Goal: Task Accomplishment & Management: Manage account settings

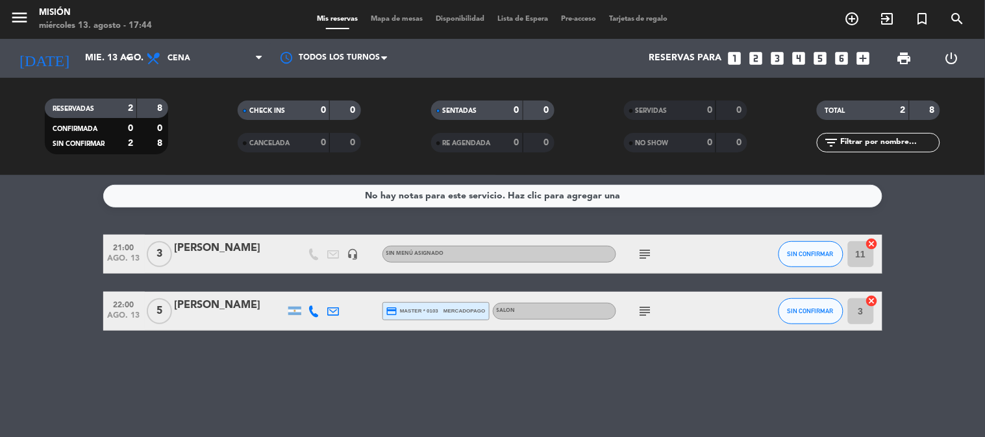
click at [644, 312] on icon "subject" at bounding box center [645, 312] width 16 height 16
click at [643, 247] on icon "subject" at bounding box center [645, 255] width 16 height 16
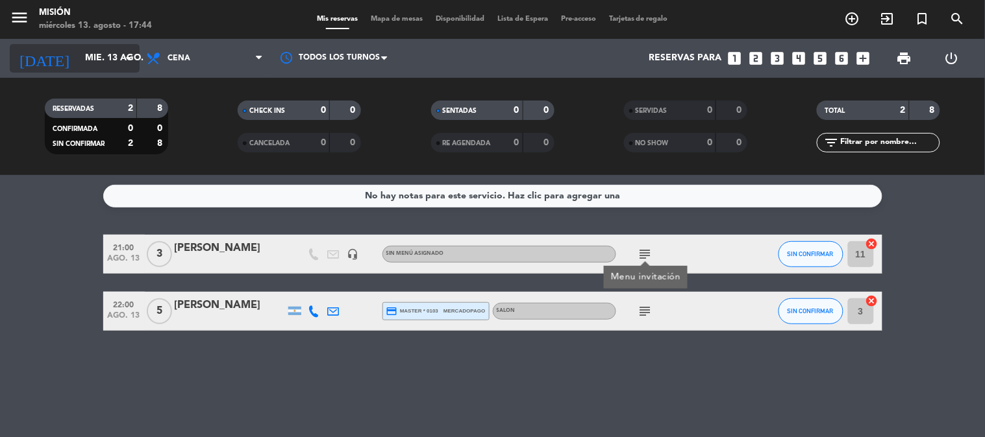
click at [121, 58] on icon "arrow_drop_down" at bounding box center [129, 59] width 16 height 16
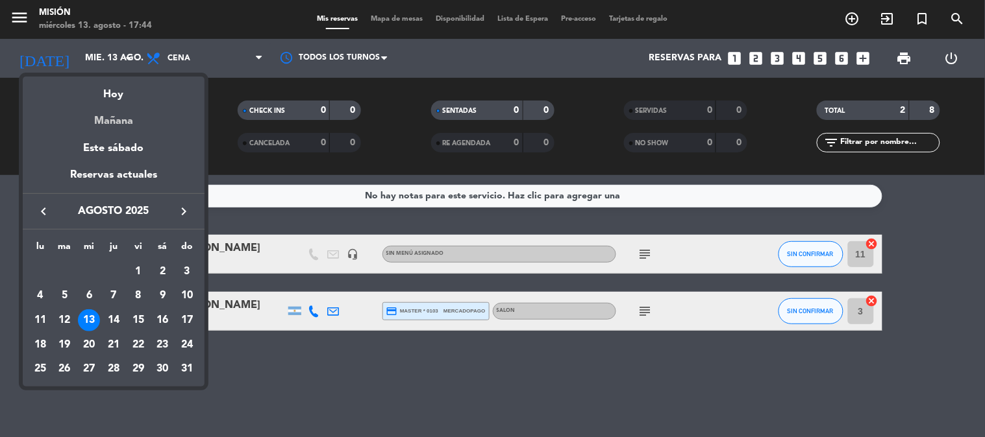
click at [113, 114] on div "Mañana" at bounding box center [114, 116] width 182 height 27
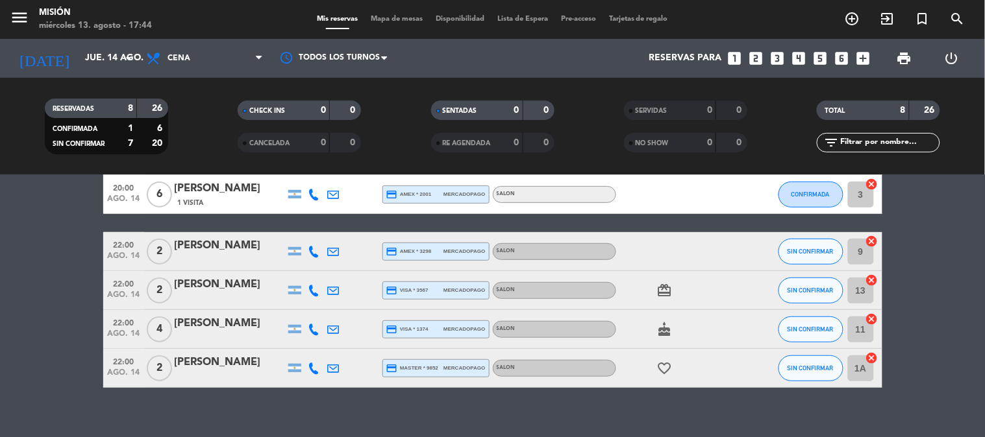
scroll to position [191, 0]
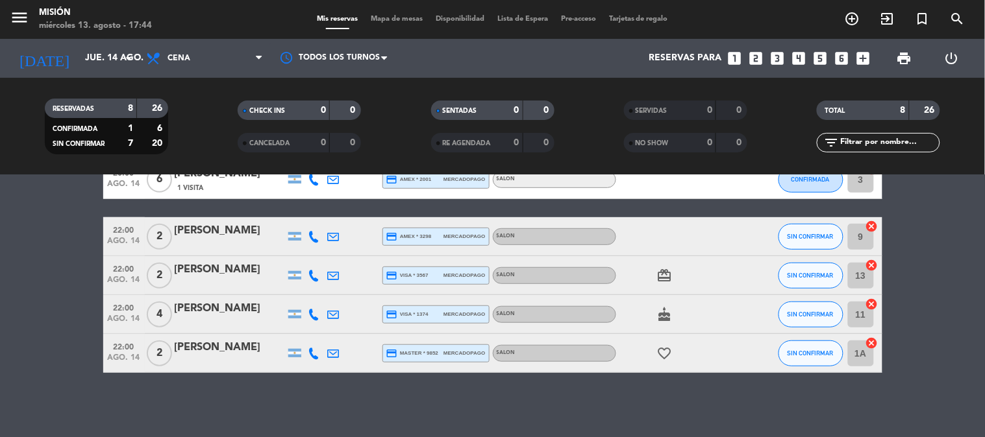
drag, startPoint x: 465, startPoint y: 379, endPoint x: 453, endPoint y: 379, distance: 11.7
click at [463, 379] on div "No hay notas para este servicio. Haz clic para agregar una 20:00 [DATE] 4 [PERS…" at bounding box center [492, 306] width 985 height 262
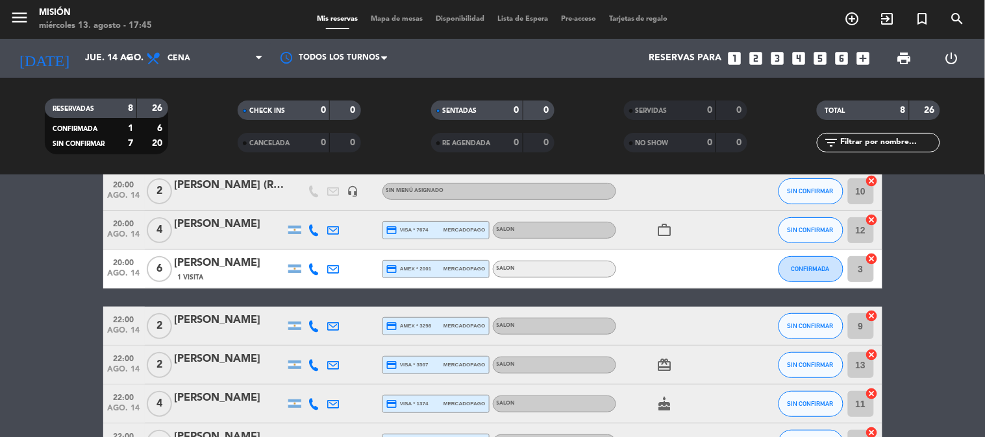
scroll to position [0, 0]
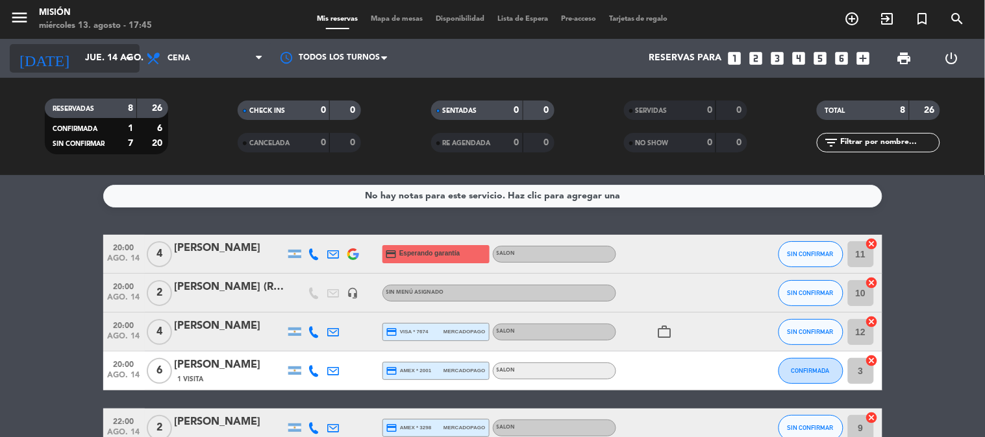
click at [112, 62] on input "jue. 14 ago." at bounding box center [140, 58] width 123 height 23
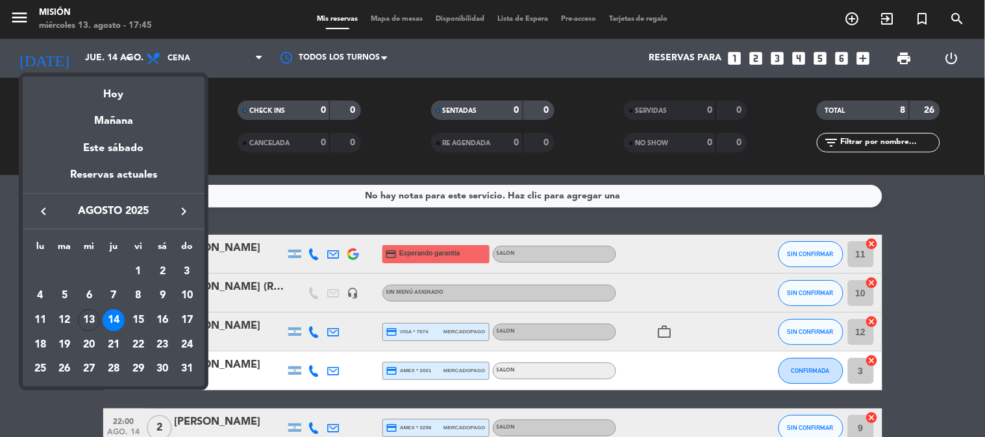
click at [92, 321] on div "13" at bounding box center [89, 321] width 22 height 22
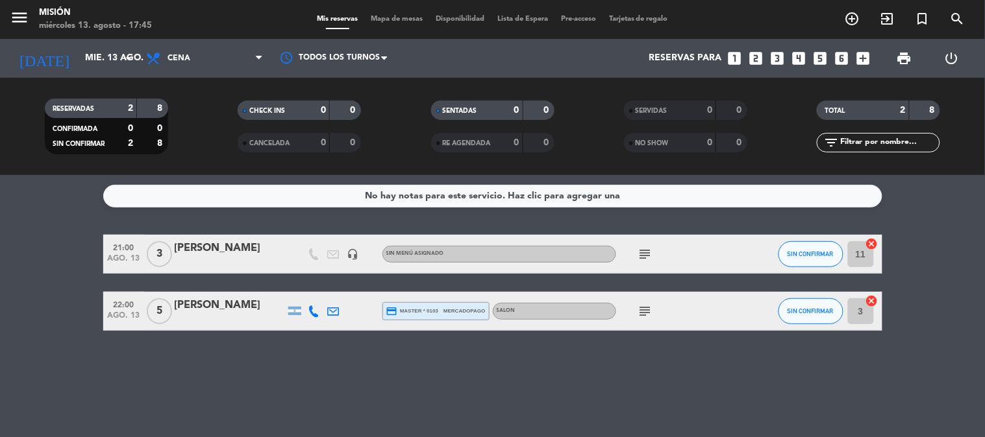
click at [635, 262] on div "subject" at bounding box center [674, 254] width 117 height 38
click at [639, 260] on icon "subject" at bounding box center [645, 255] width 16 height 16
click at [644, 306] on icon "subject" at bounding box center [645, 312] width 16 height 16
drag, startPoint x: 582, startPoint y: 358, endPoint x: 478, endPoint y: 218, distance: 174.1
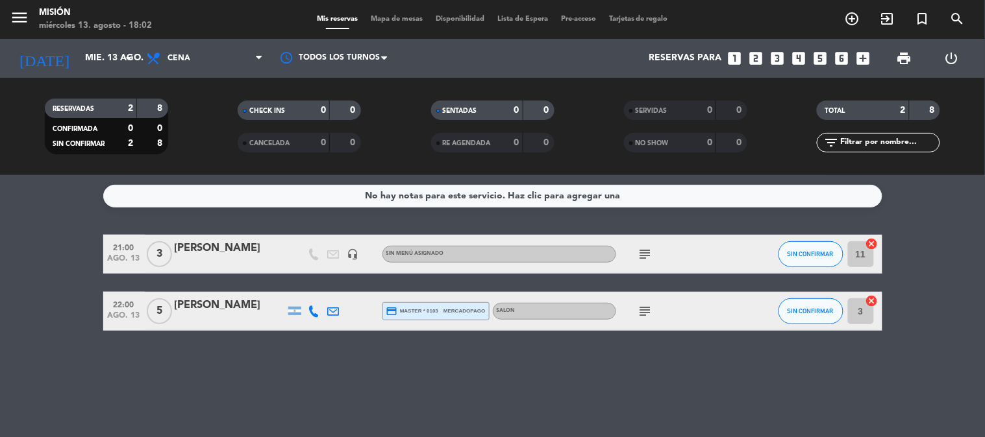
click at [526, 295] on div "No hay notas para este servicio. Haz clic para agregar una 21:00 [DATE] 3 [PERS…" at bounding box center [492, 306] width 985 height 262
drag, startPoint x: 478, startPoint y: 218, endPoint x: 465, endPoint y: 105, distance: 113.8
click at [471, 120] on ng-component "menu Misión [DATE] 13. agosto - 18:02 Mis reservas Mapa de mesas Disponibilidad…" at bounding box center [492, 218] width 985 height 437
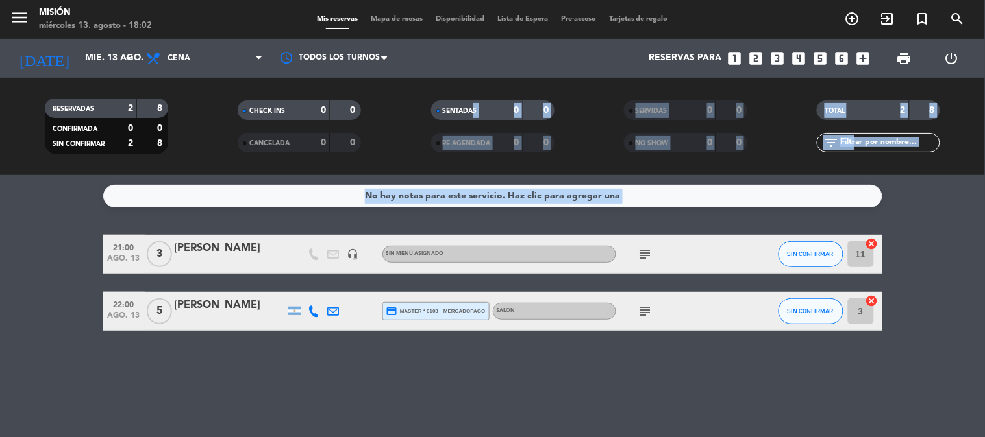
click at [339, 218] on div "No hay notas para este servicio. Haz clic para agregar una 21:00 [DATE] 3 [PERS…" at bounding box center [492, 306] width 985 height 262
click at [338, 223] on div "No hay notas para este servicio. Haz clic para agregar una 21:00 [DATE] 3 [PERS…" at bounding box center [492, 306] width 985 height 262
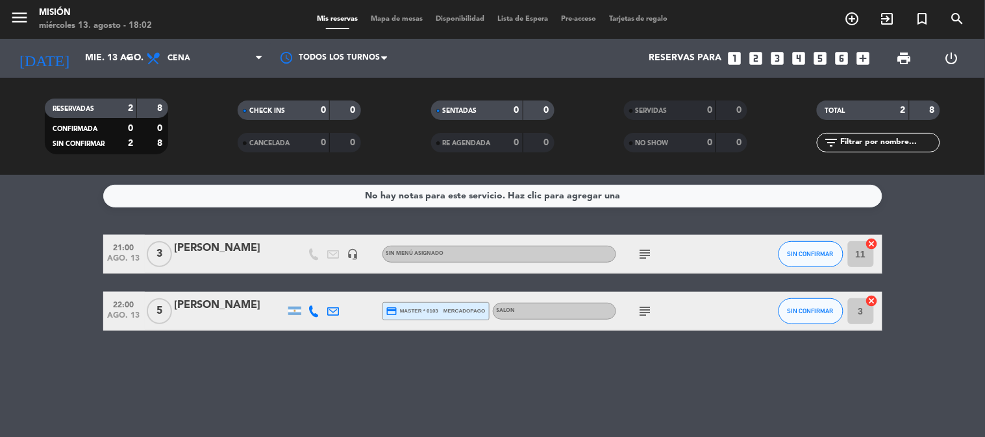
drag, startPoint x: 76, startPoint y: 236, endPoint x: 80, endPoint y: 230, distance: 7.6
click at [81, 231] on div "No hay notas para este servicio. Haz clic para agregar una 21:00 [DATE] 3 [PERS…" at bounding box center [492, 306] width 985 height 262
click at [80, 230] on div "No hay notas para este servicio. Haz clic para agregar una 21:00 [DATE] 3 [PERS…" at bounding box center [492, 306] width 985 height 262
click at [226, 252] on div "[PERSON_NAME]" at bounding box center [230, 248] width 110 height 17
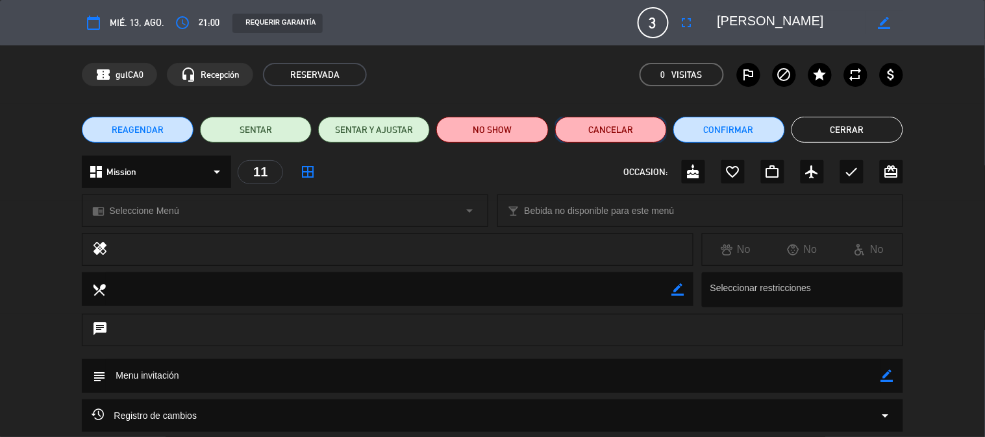
click at [630, 140] on button "Cancelar" at bounding box center [611, 130] width 112 height 26
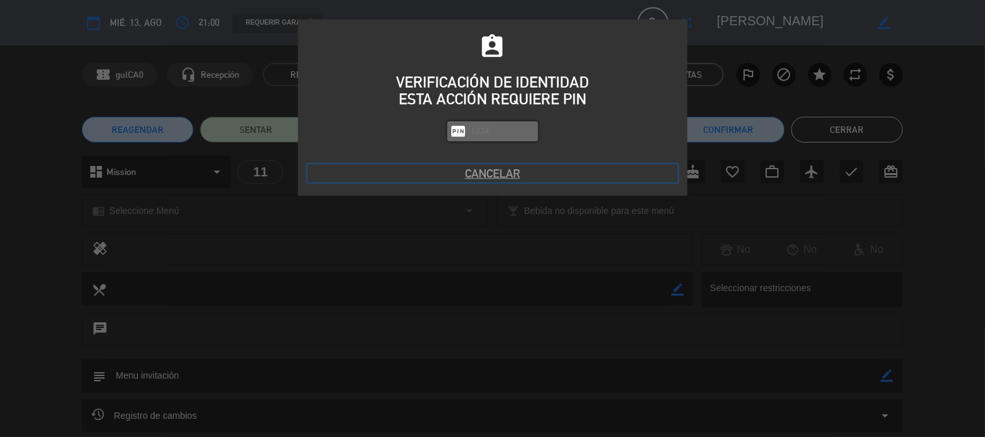
click at [482, 166] on button "Cancelar" at bounding box center [493, 174] width 370 height 18
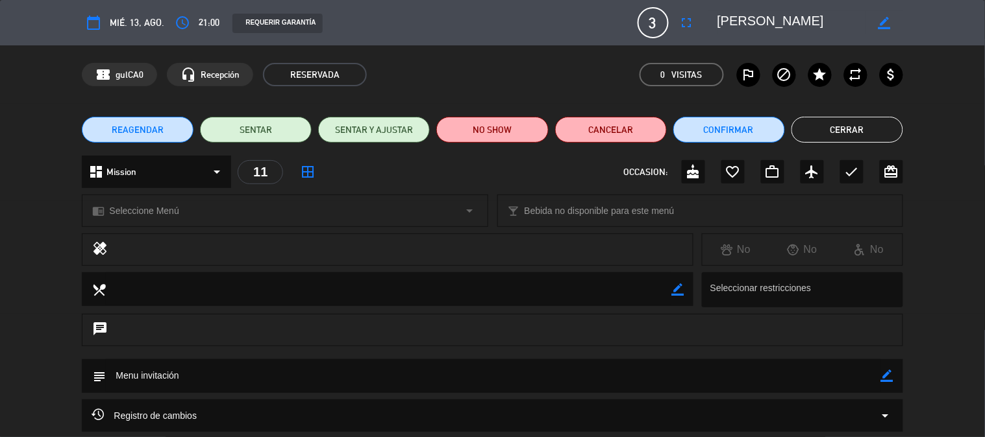
click at [822, 119] on button "Cerrar" at bounding box center [847, 130] width 112 height 26
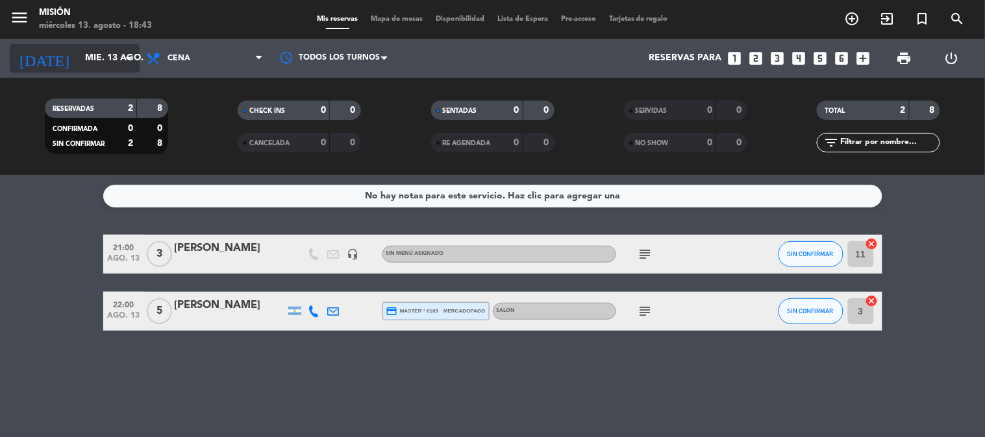
click at [83, 54] on input "mié. 13 ago." at bounding box center [140, 58] width 123 height 23
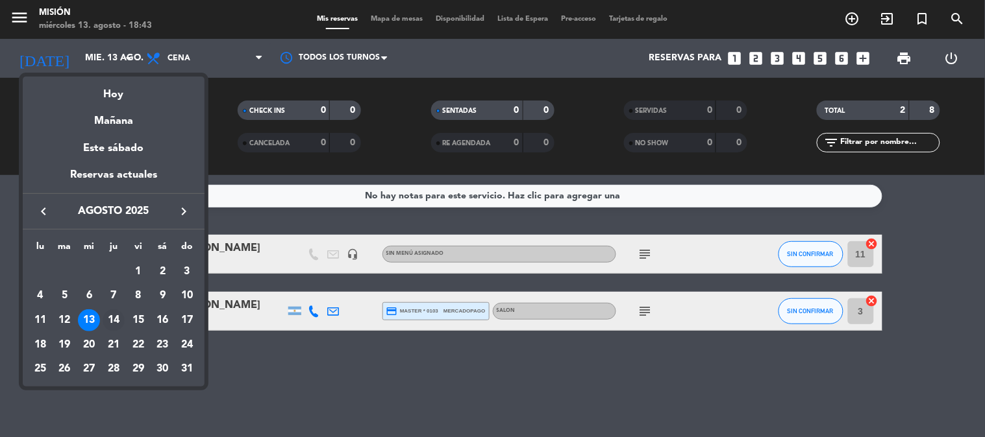
click at [110, 319] on div "14" at bounding box center [114, 321] width 22 height 22
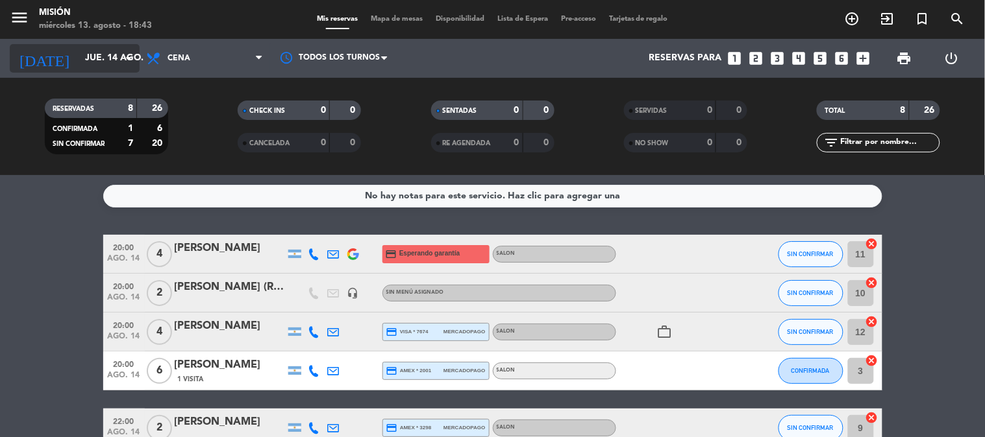
click at [92, 51] on input "jue. 14 ago." at bounding box center [140, 58] width 123 height 23
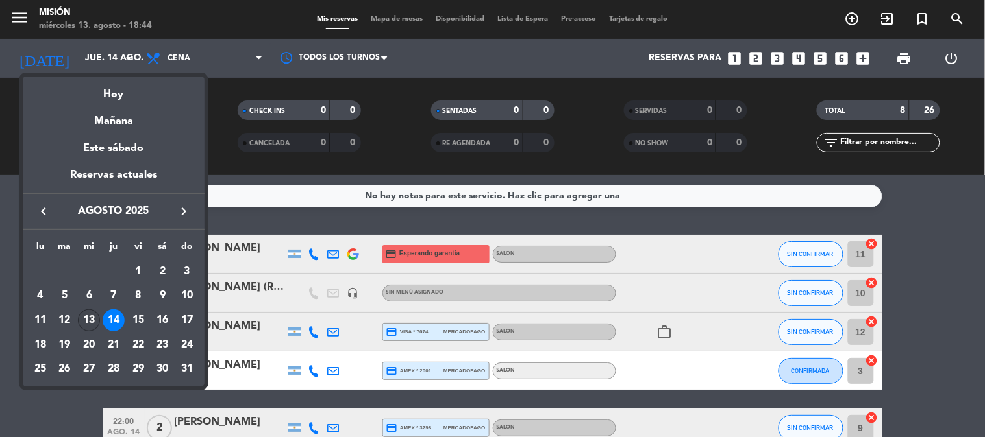
click at [92, 320] on div "13" at bounding box center [89, 321] width 22 height 22
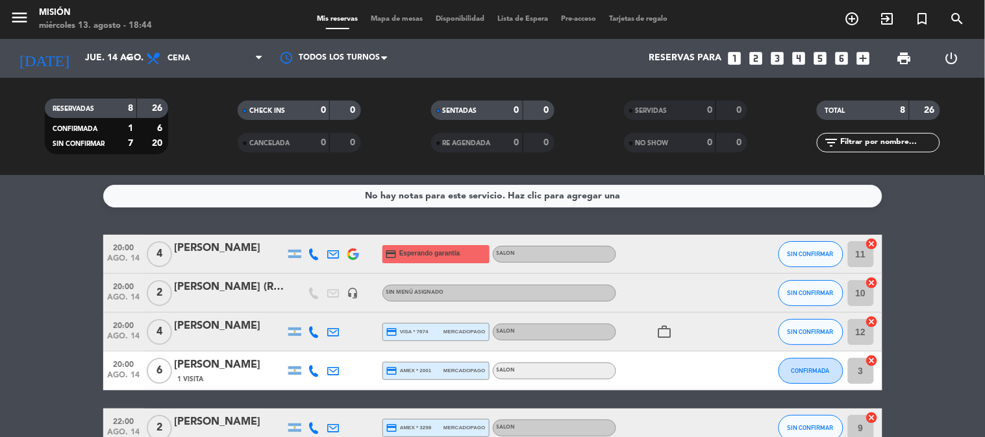
type input "mié. 13 ago."
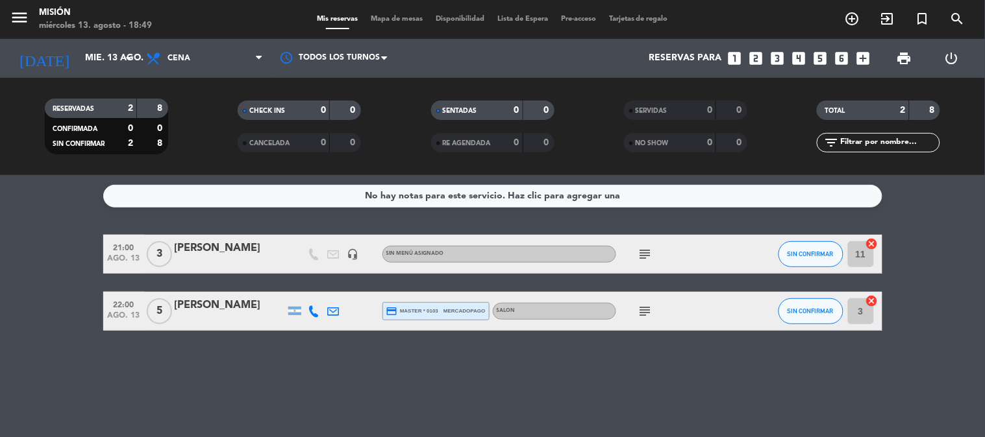
click at [115, 328] on div "22:00 [DATE]" at bounding box center [124, 311] width 42 height 38
